Goal: Find specific page/section: Find specific page/section

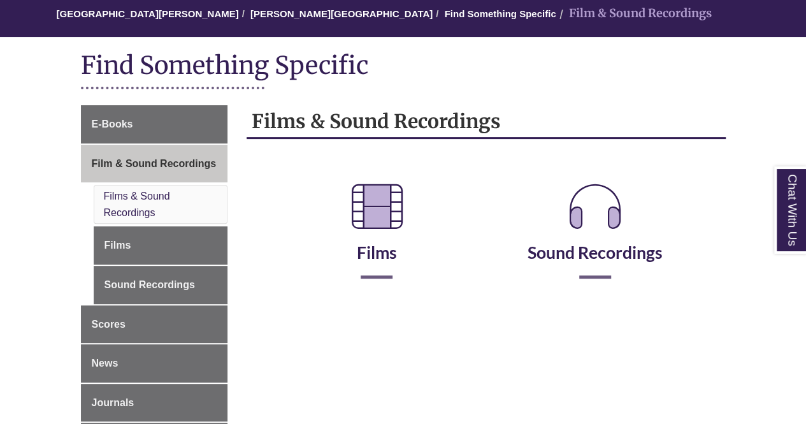
scroll to position [125, 0]
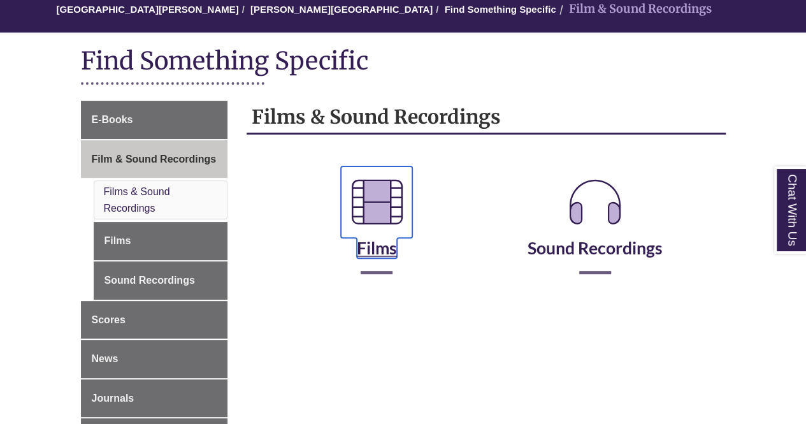
click at [375, 257] on link "Films" at bounding box center [376, 232] width 71 height 54
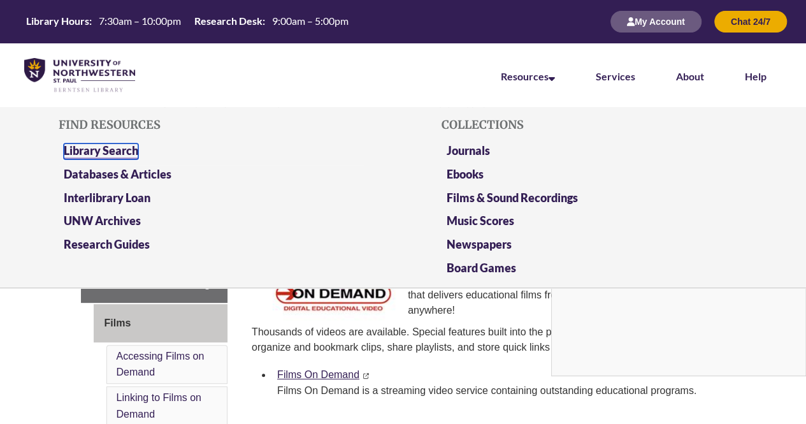
click at [115, 151] on link "Library Search" at bounding box center [101, 151] width 75 height 16
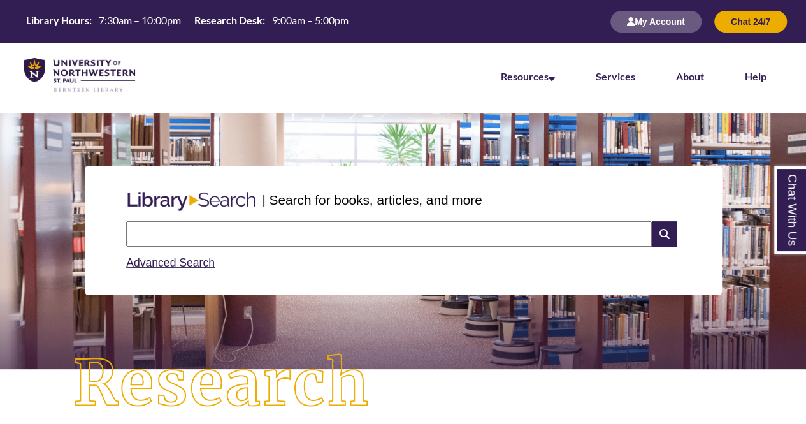
click at [317, 233] on input "text" at bounding box center [389, 233] width 526 height 25
click at [391, 243] on input "*****" at bounding box center [389, 233] width 526 height 25
type input "*"
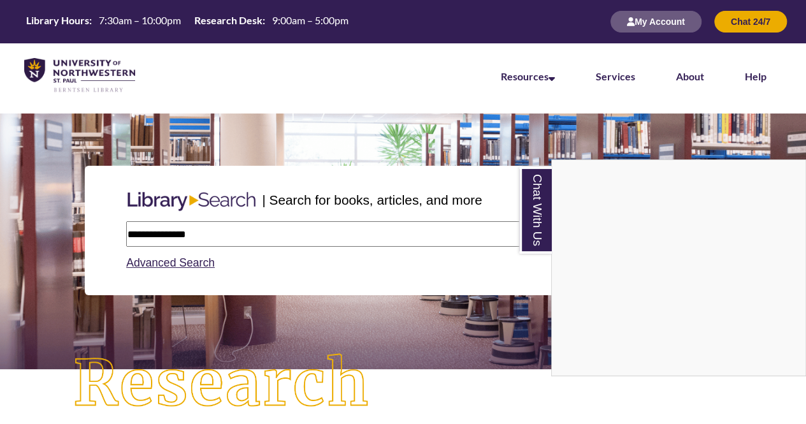
type input "**********"
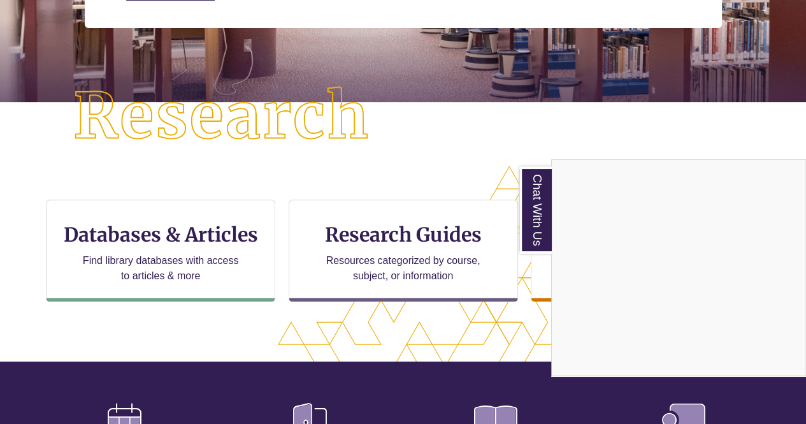
scroll to position [437, 0]
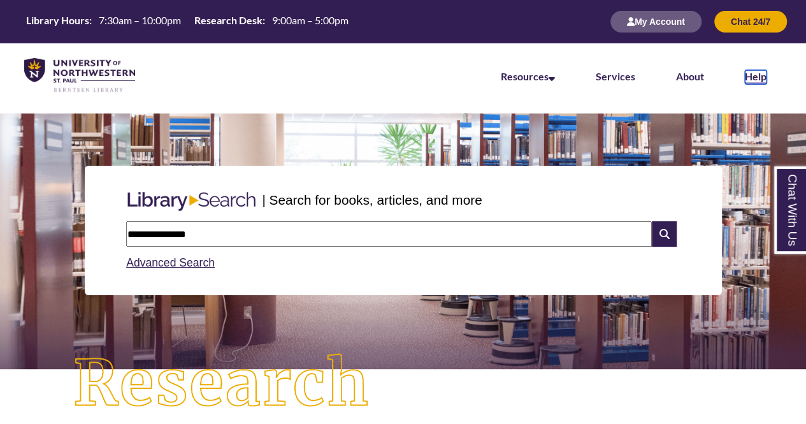
click at [760, 74] on link "Help" at bounding box center [756, 77] width 22 height 14
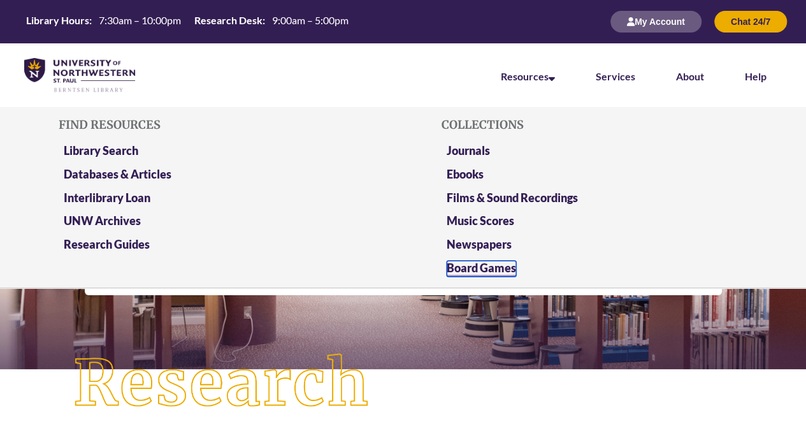
click at [488, 268] on link "Board Games" at bounding box center [481, 269] width 69 height 16
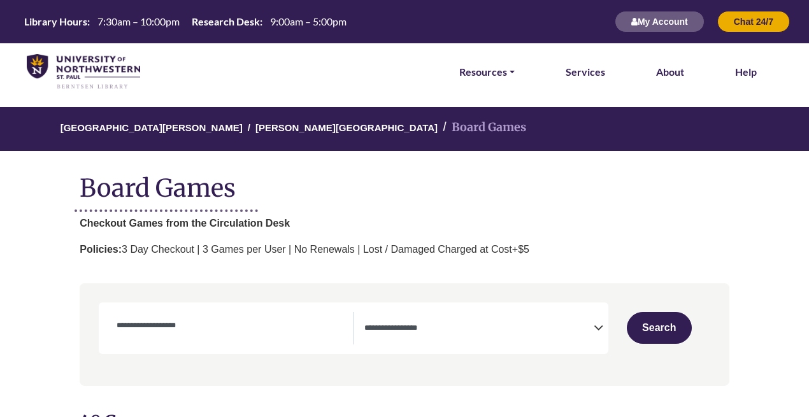
select select "Number of Players"
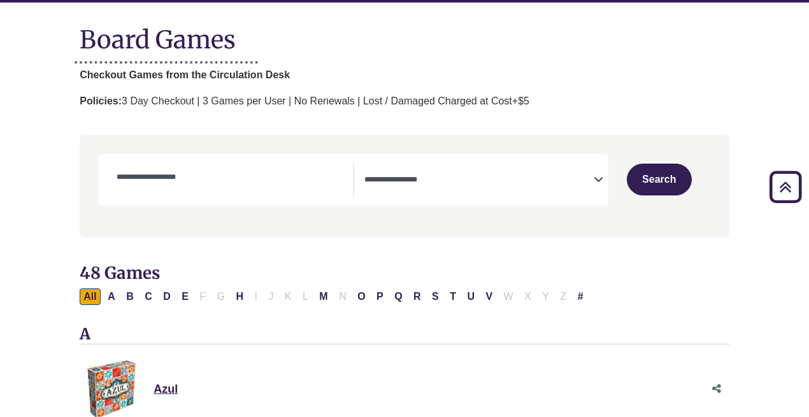
scroll to position [148, 0]
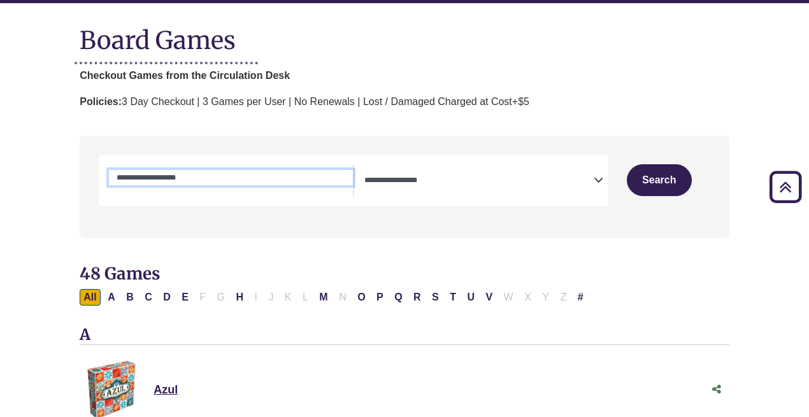
click at [251, 173] on input "Search by Game Name" at bounding box center [231, 177] width 244 height 15
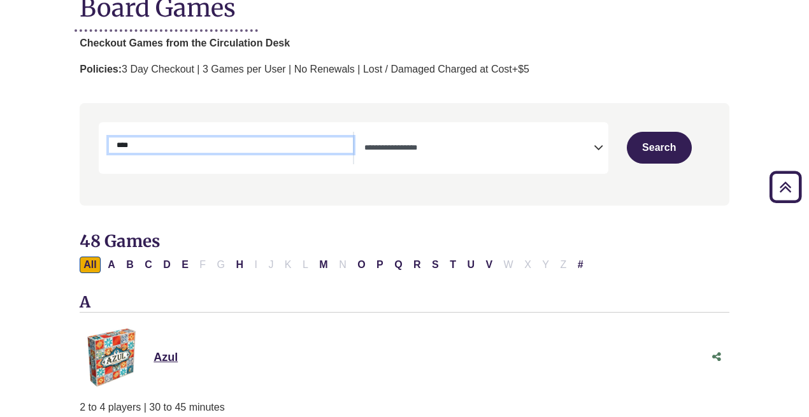
scroll to position [185, 0]
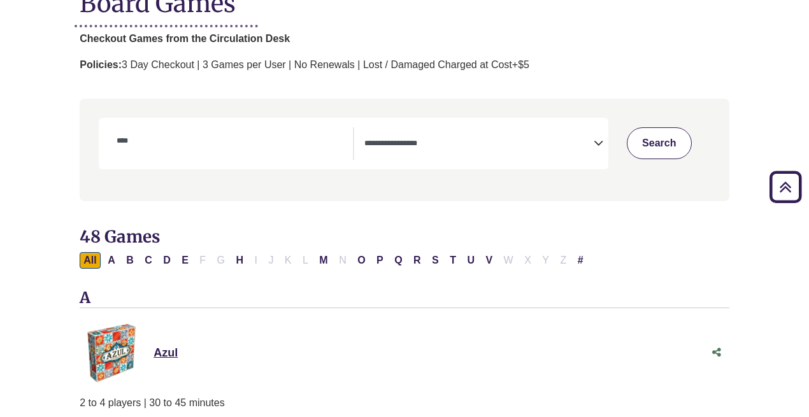
click at [650, 155] on button "Search" at bounding box center [659, 143] width 65 height 32
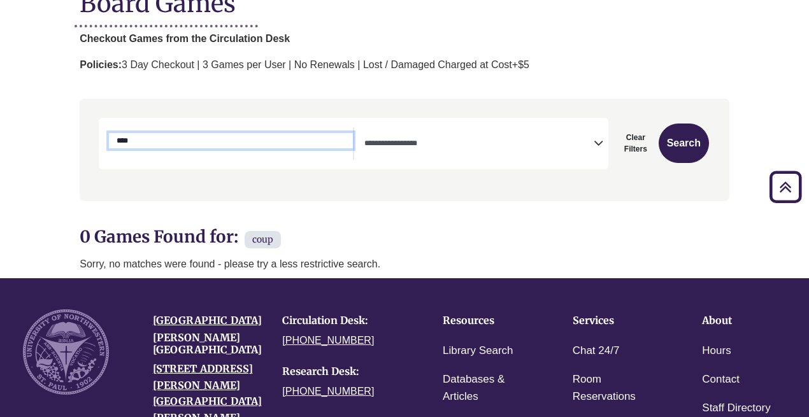
click at [139, 134] on input "****" at bounding box center [231, 140] width 244 height 15
type input "*"
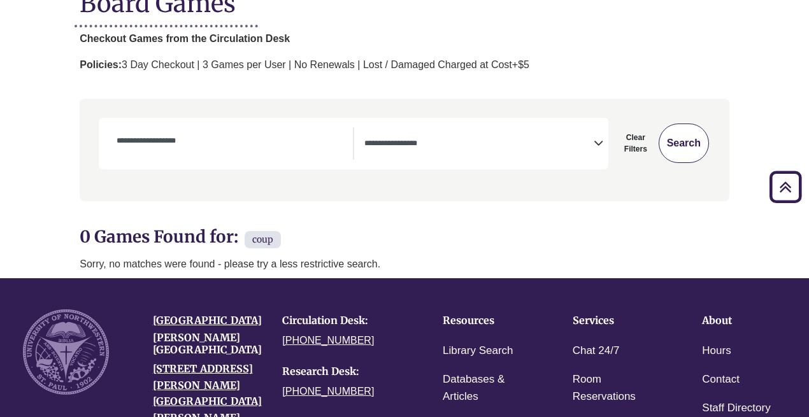
click at [676, 137] on button "Search" at bounding box center [684, 144] width 50 height 40
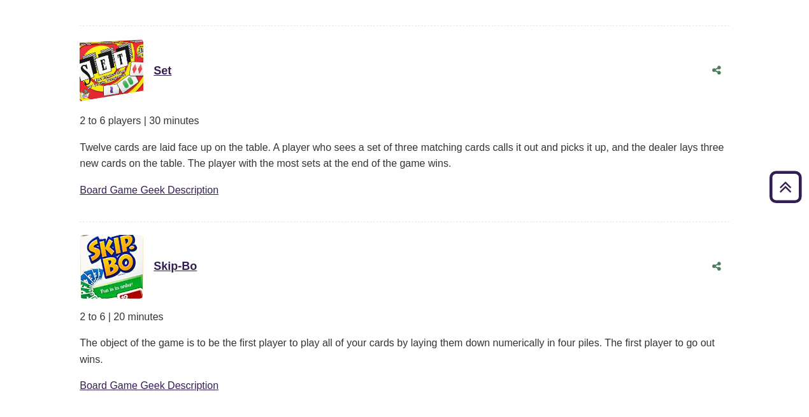
scroll to position [6246, 0]
